Goal: Find specific page/section: Find specific page/section

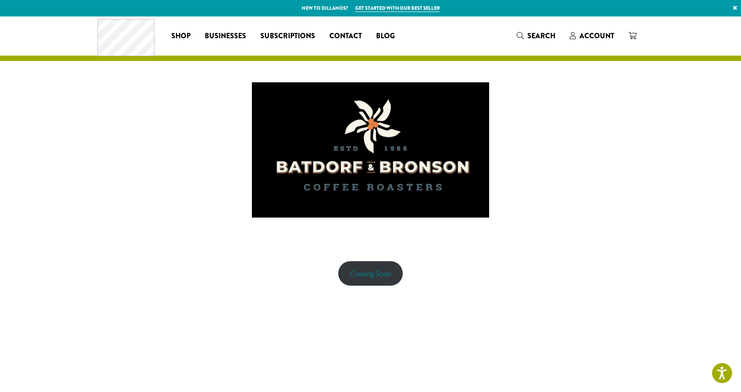
click at [368, 270] on link "Coming Soon" at bounding box center [370, 273] width 65 height 24
click at [371, 277] on link "Coming Soon" at bounding box center [370, 273] width 65 height 24
